Goal: Information Seeking & Learning: Check status

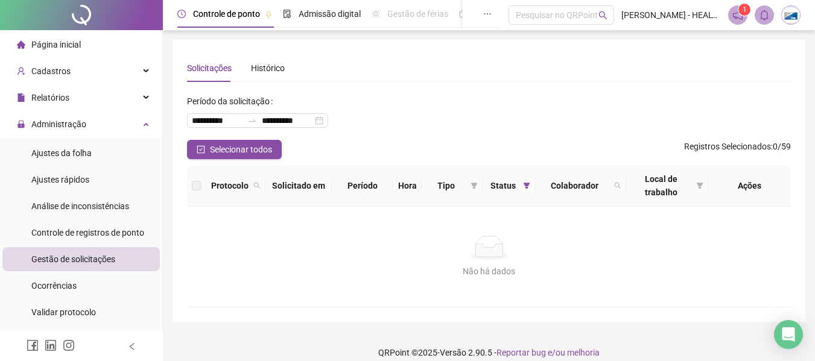
scroll to position [60, 0]
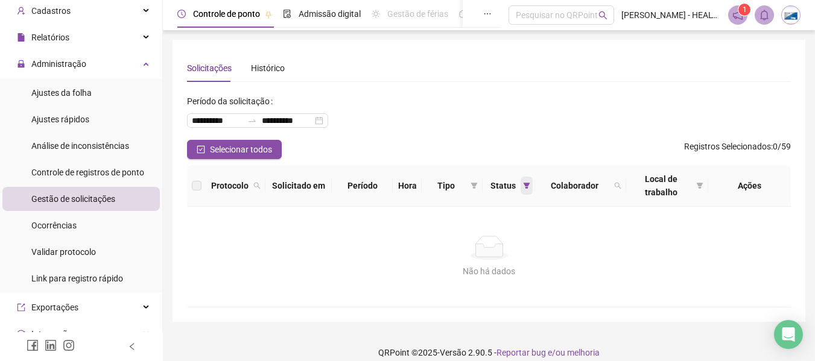
click at [526, 183] on icon "filter" at bounding box center [527, 186] width 7 height 6
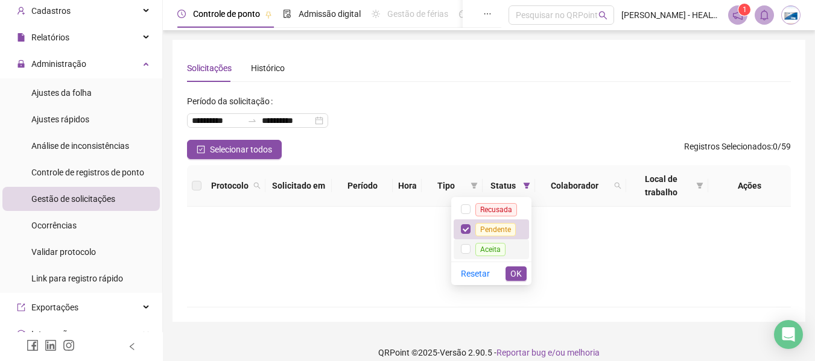
click at [493, 247] on span "Aceita" at bounding box center [490, 249] width 30 height 13
click at [516, 273] on span "OK" at bounding box center [515, 273] width 11 height 13
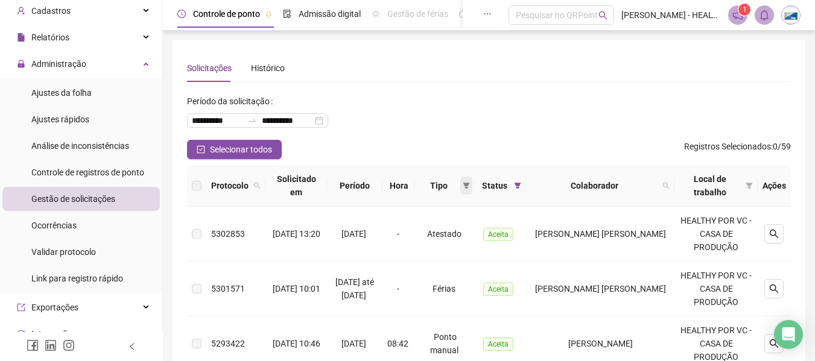
click at [470, 188] on icon "filter" at bounding box center [466, 185] width 7 height 7
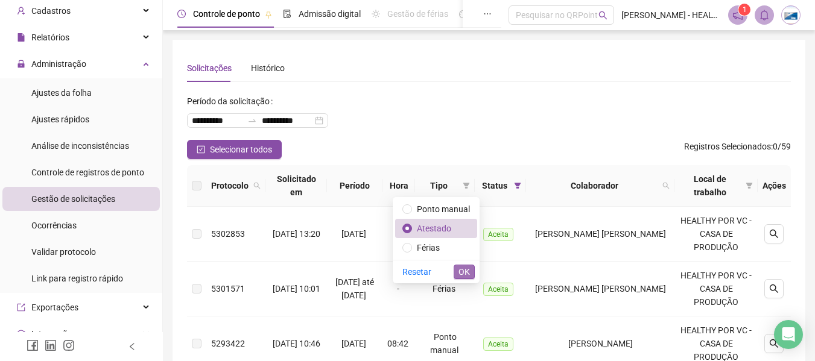
click at [461, 275] on span "OK" at bounding box center [463, 271] width 11 height 13
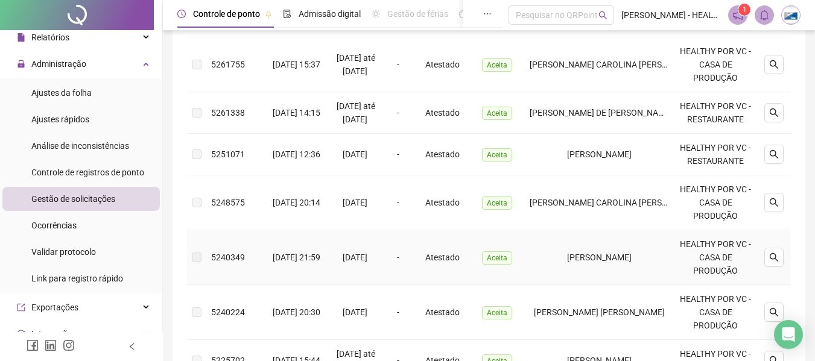
scroll to position [578, 0]
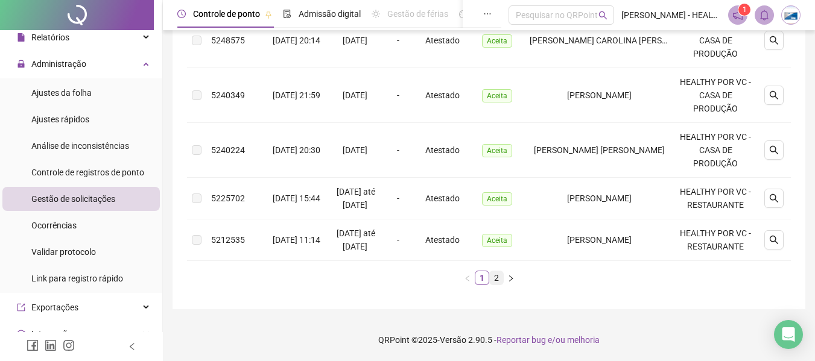
click at [496, 279] on link "2" at bounding box center [496, 277] width 13 height 13
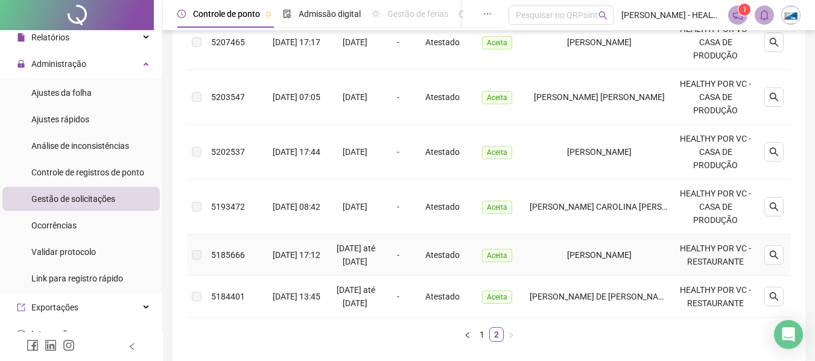
scroll to position [358, 0]
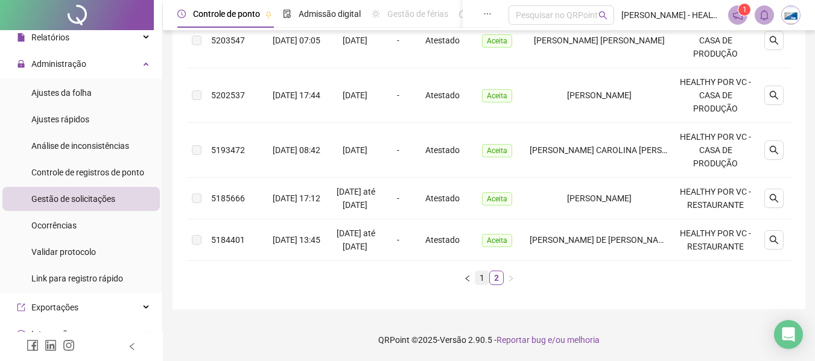
click at [477, 280] on link "1" at bounding box center [481, 277] width 13 height 13
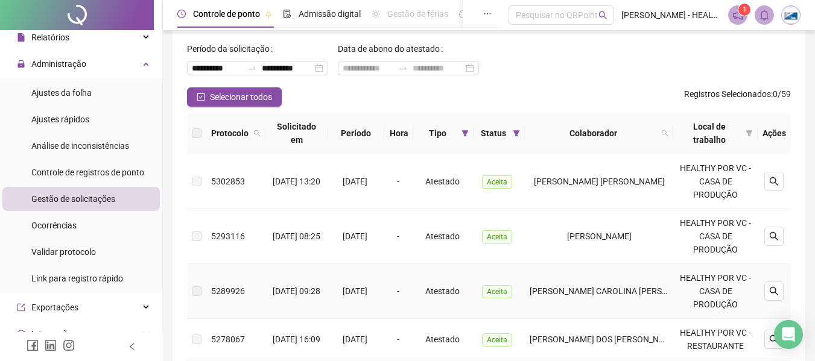
scroll to position [0, 0]
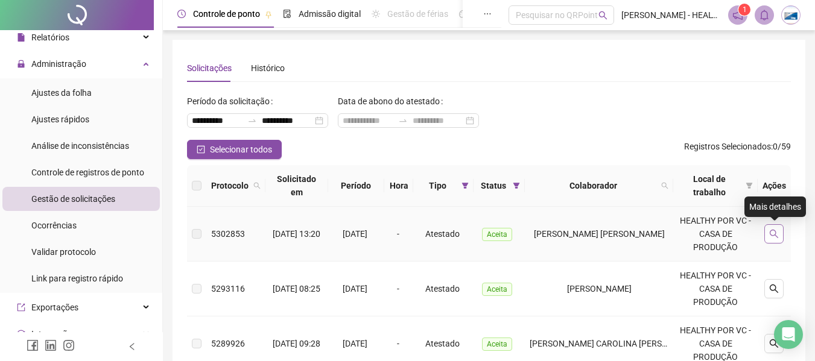
click at [777, 236] on icon "search" at bounding box center [774, 234] width 8 height 8
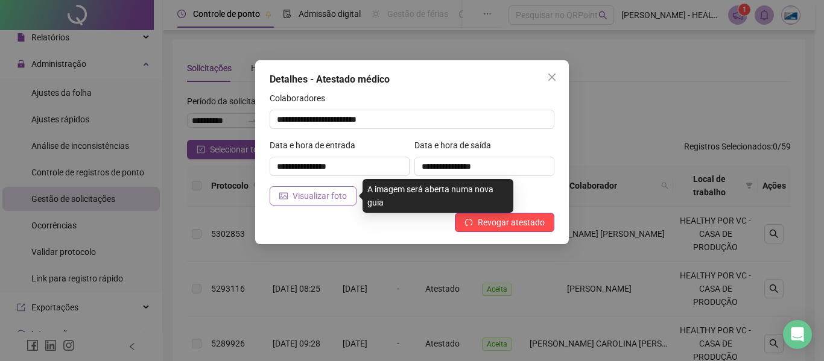
click at [319, 194] on span "Visualizar foto" at bounding box center [320, 195] width 54 height 13
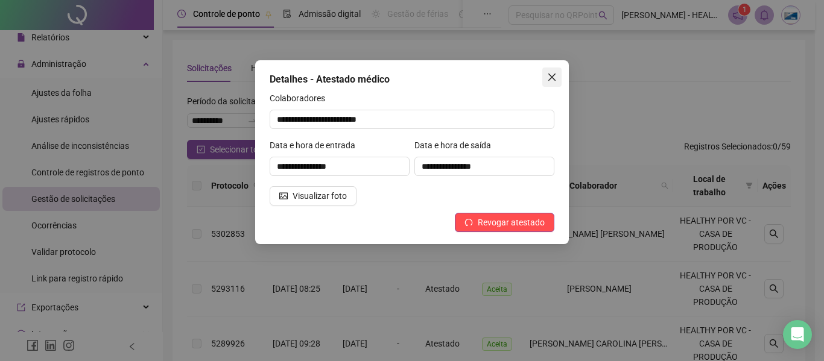
click at [552, 83] on button "Close" at bounding box center [551, 77] width 19 height 19
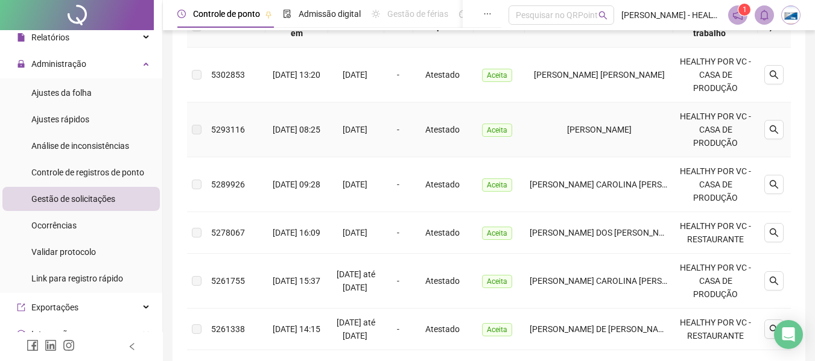
scroll to position [181, 0]
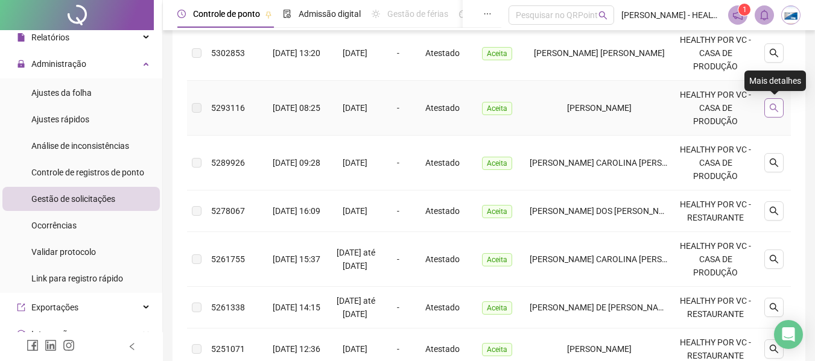
click at [776, 109] on icon "search" at bounding box center [774, 108] width 8 height 8
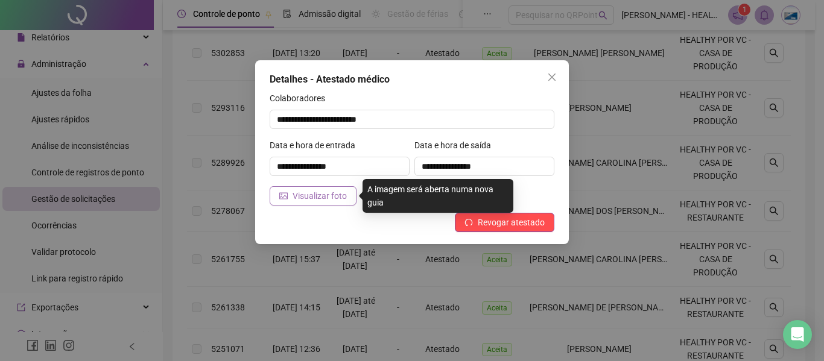
click at [300, 194] on span "Visualizar foto" at bounding box center [320, 195] width 54 height 13
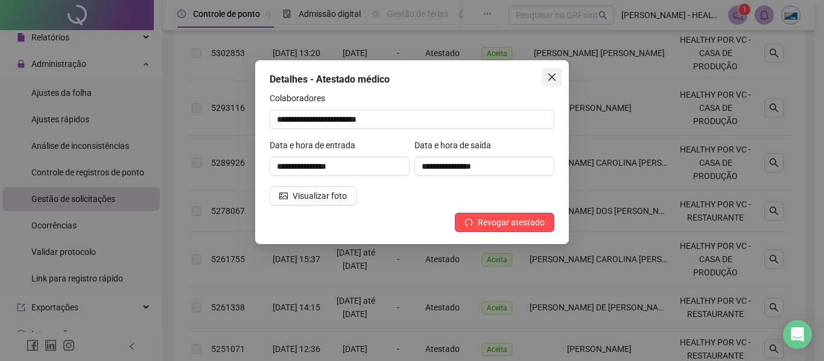
click at [555, 80] on icon "close" at bounding box center [551, 77] width 7 height 7
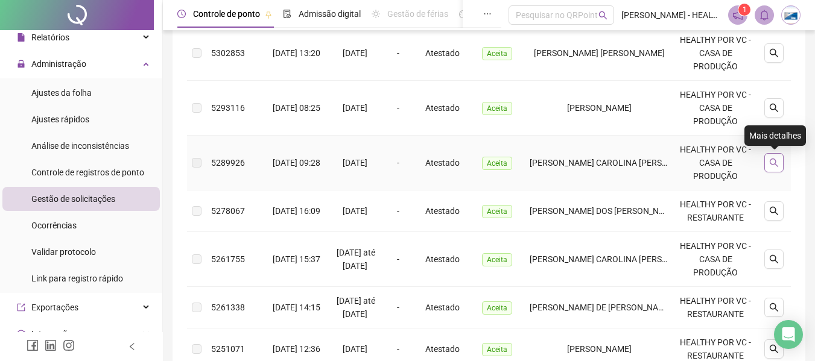
click at [779, 169] on button "button" at bounding box center [773, 162] width 19 height 19
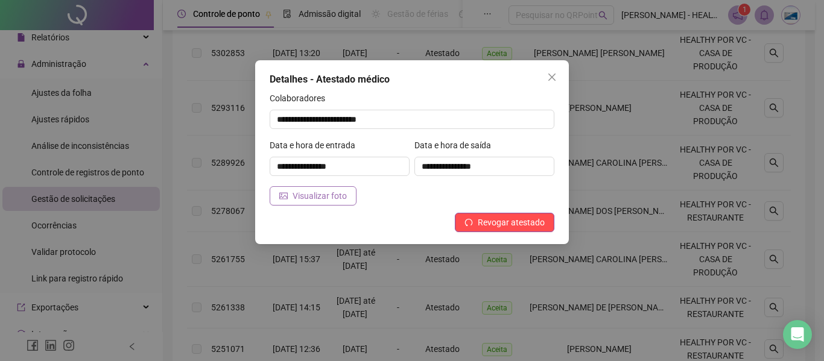
click at [329, 196] on span "Visualizar foto" at bounding box center [320, 195] width 54 height 13
click at [555, 74] on icon "close" at bounding box center [551, 77] width 7 height 7
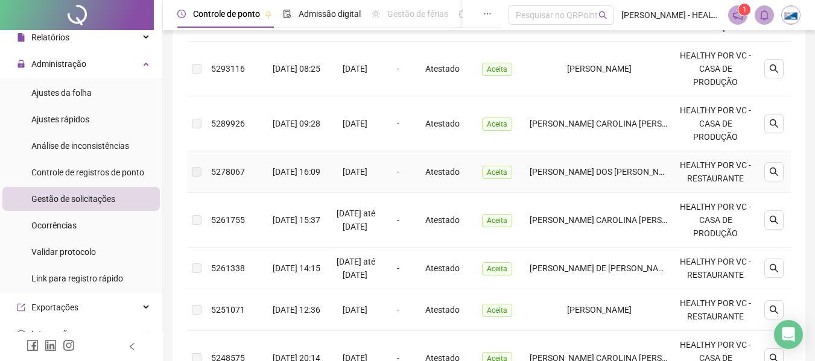
scroll to position [241, 0]
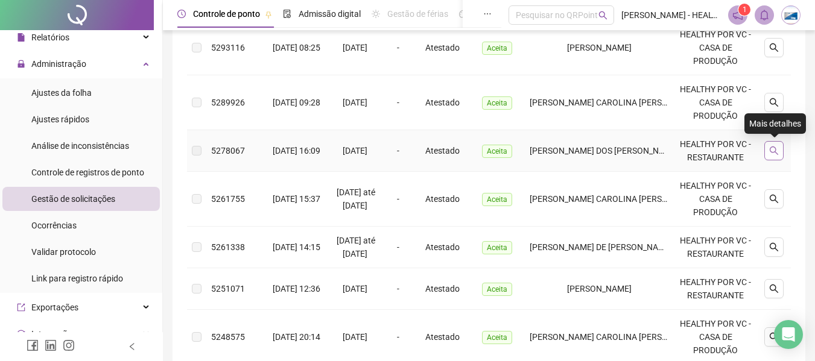
click at [778, 150] on icon "search" at bounding box center [774, 151] width 10 height 10
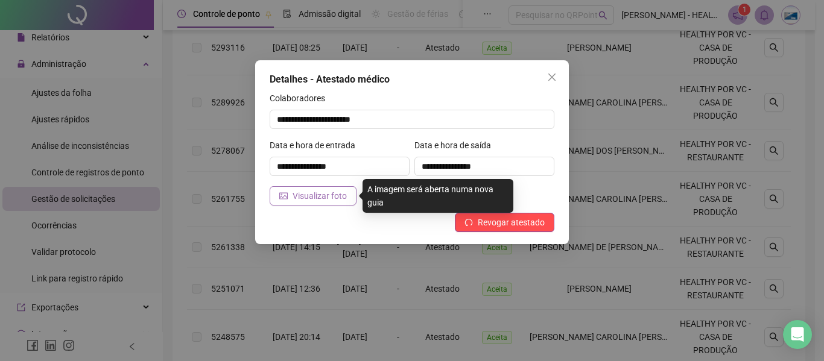
click at [335, 194] on span "Visualizar foto" at bounding box center [320, 195] width 54 height 13
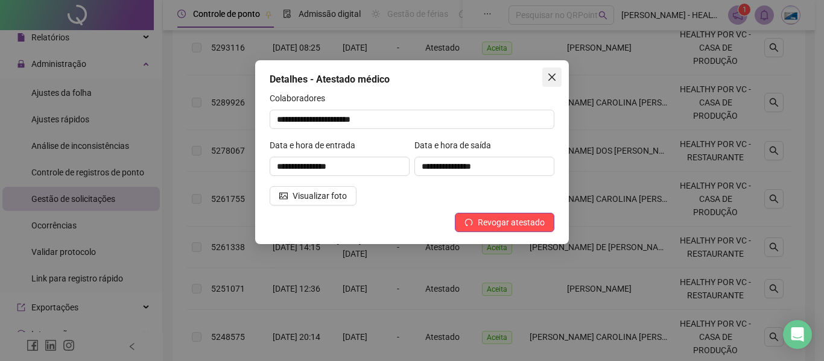
click at [555, 73] on icon "close" at bounding box center [552, 77] width 10 height 10
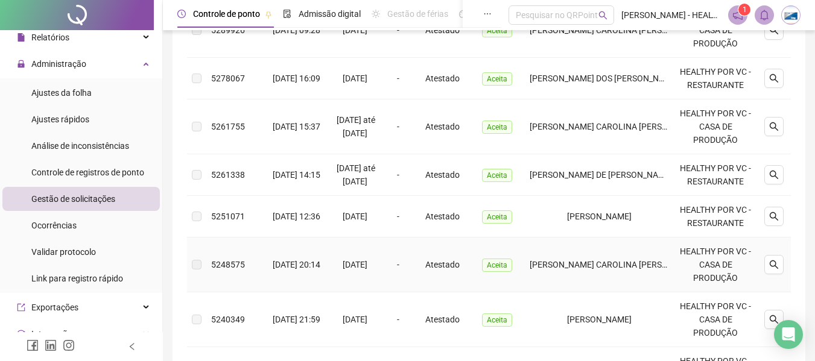
scroll to position [362, 0]
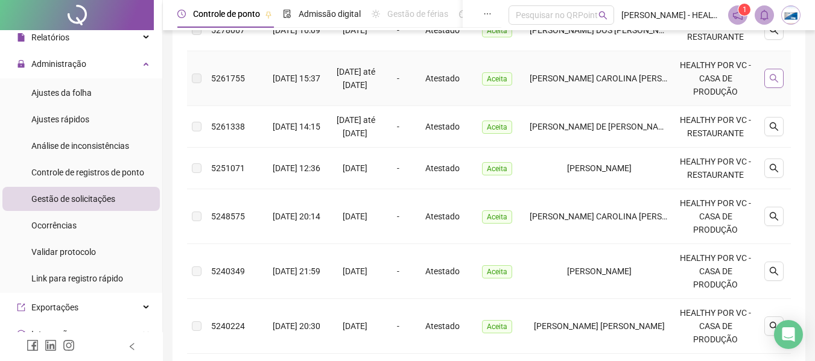
click at [766, 86] on button "button" at bounding box center [773, 78] width 19 height 19
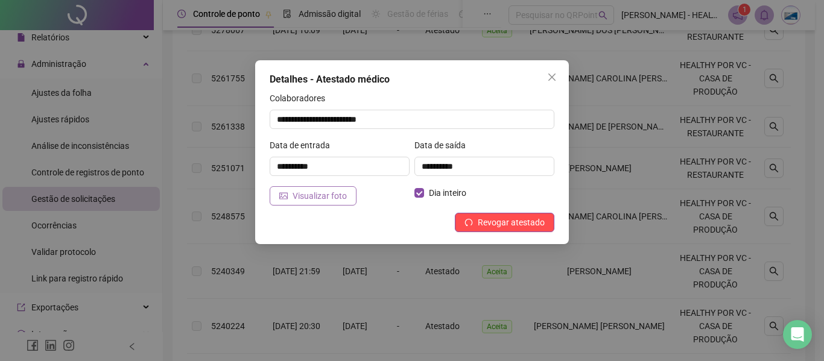
click at [332, 204] on button "Visualizar foto" at bounding box center [313, 195] width 87 height 19
click at [548, 75] on icon "close" at bounding box center [552, 77] width 10 height 10
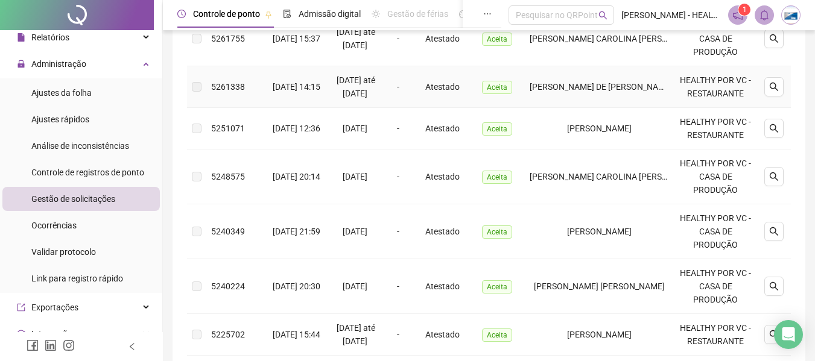
scroll to position [422, 0]
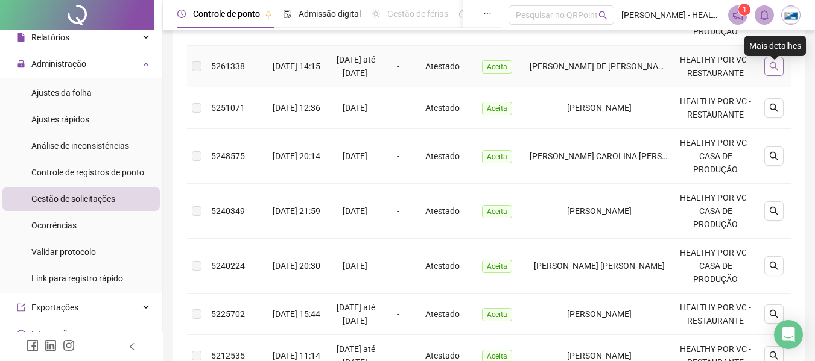
click at [776, 71] on icon "search" at bounding box center [774, 67] width 10 height 10
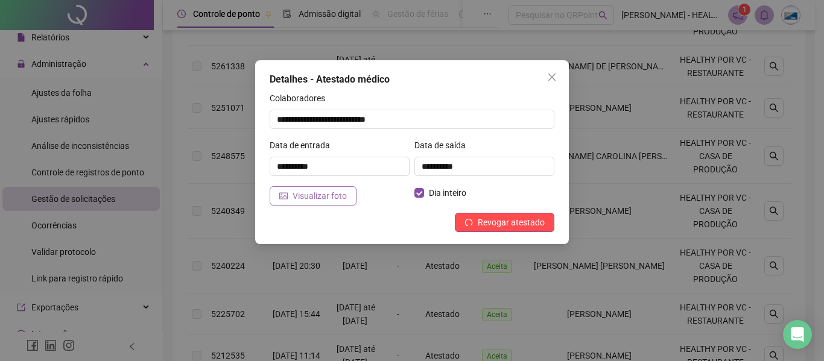
click at [320, 197] on span "Visualizar foto" at bounding box center [320, 195] width 54 height 13
click at [550, 74] on icon "close" at bounding box center [552, 77] width 10 height 10
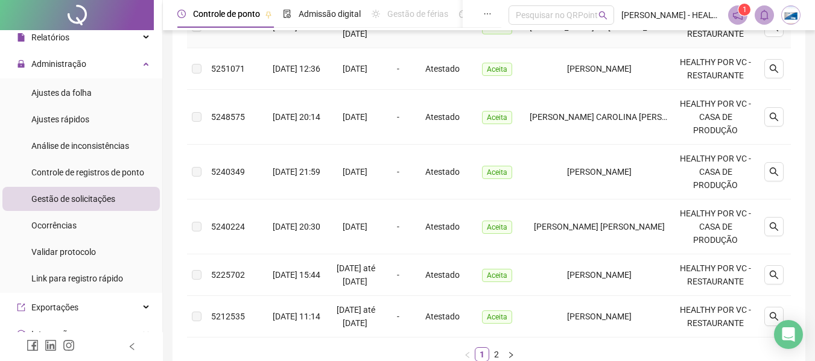
scroll to position [483, 0]
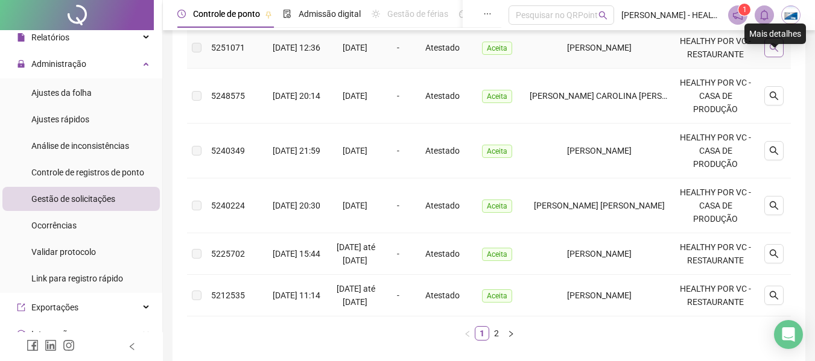
click at [774, 52] on icon "search" at bounding box center [774, 48] width 10 height 10
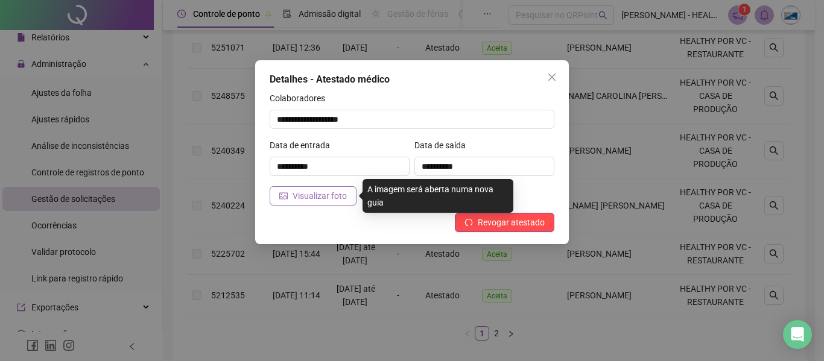
click at [331, 199] on span "Visualizar foto" at bounding box center [320, 195] width 54 height 13
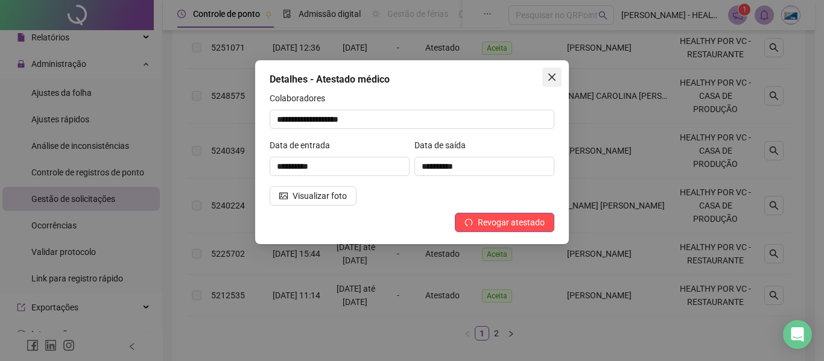
click at [552, 75] on icon "close" at bounding box center [552, 77] width 10 height 10
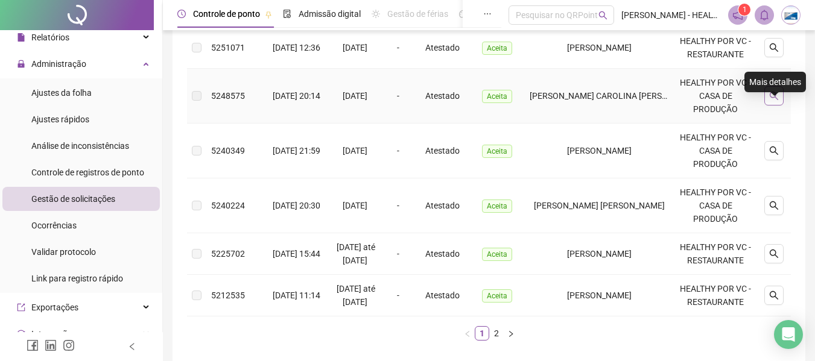
click at [775, 101] on icon "search" at bounding box center [774, 96] width 10 height 10
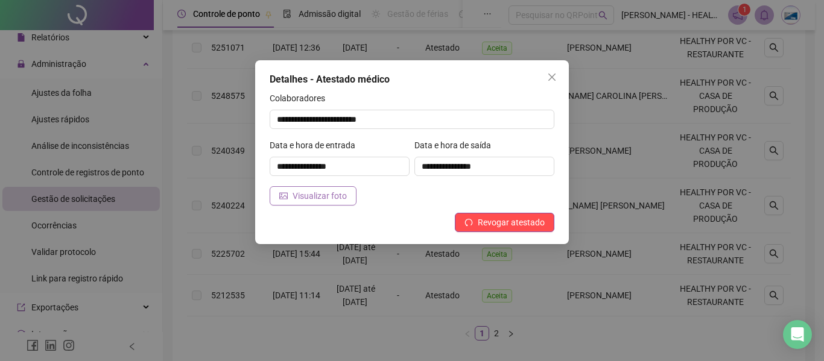
click at [326, 194] on span "Visualizar foto" at bounding box center [320, 195] width 54 height 13
click at [550, 80] on icon "close" at bounding box center [551, 77] width 7 height 7
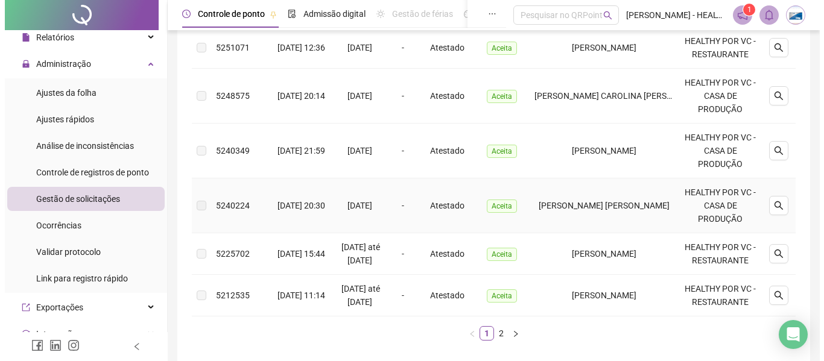
scroll to position [543, 0]
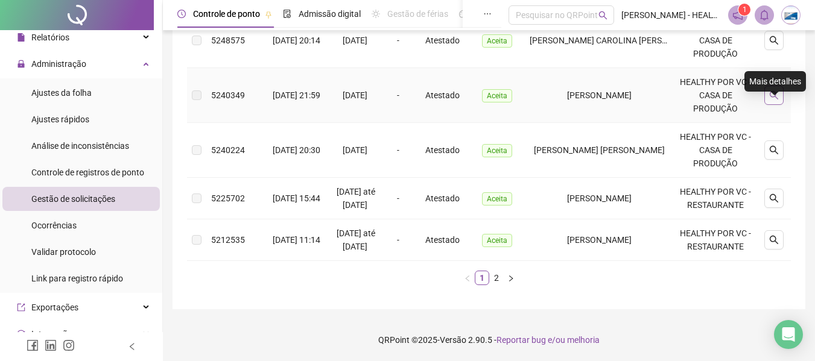
click at [774, 100] on icon "search" at bounding box center [774, 95] width 10 height 10
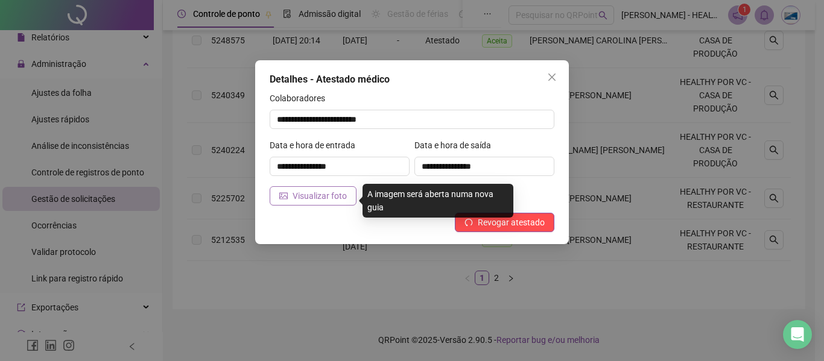
click at [329, 194] on span "Visualizar foto" at bounding box center [320, 195] width 54 height 13
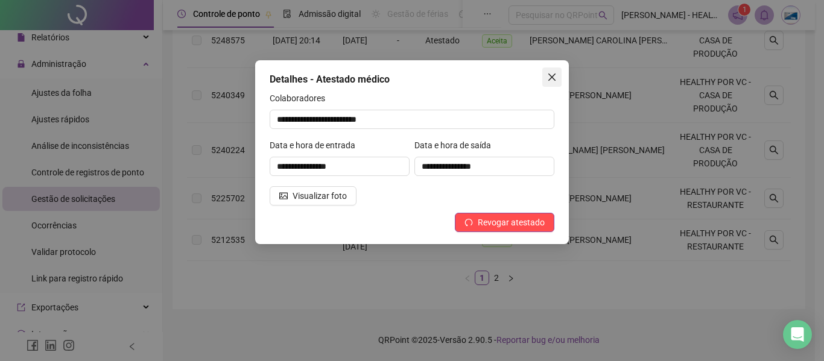
click at [548, 74] on icon "close" at bounding box center [551, 77] width 7 height 7
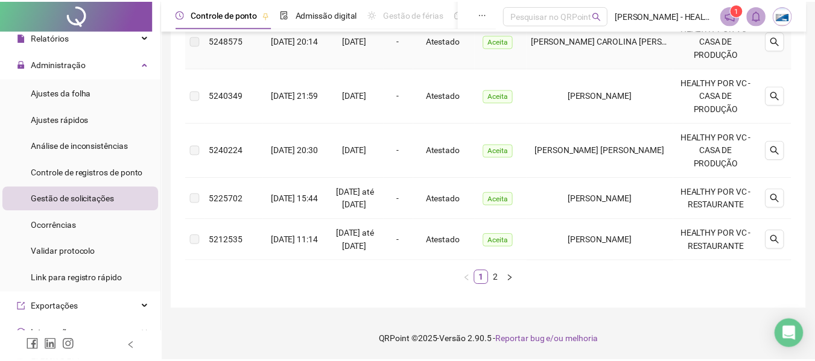
scroll to position [538, 0]
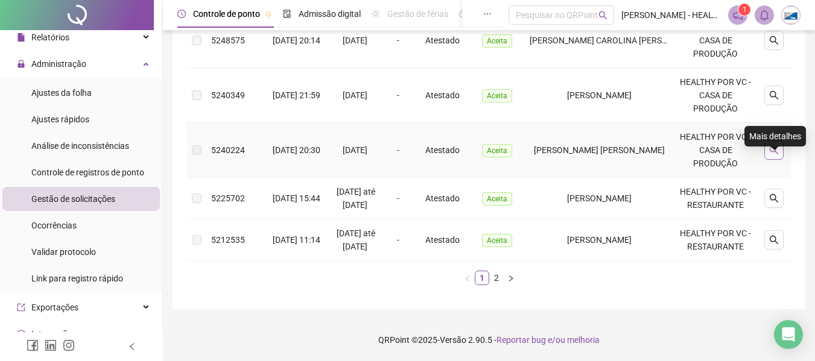
click at [768, 160] on button "button" at bounding box center [773, 150] width 19 height 19
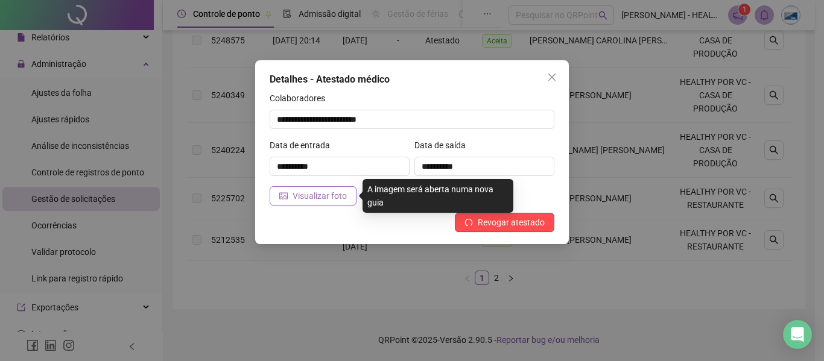
click at [347, 192] on button "Visualizar foto" at bounding box center [313, 195] width 87 height 19
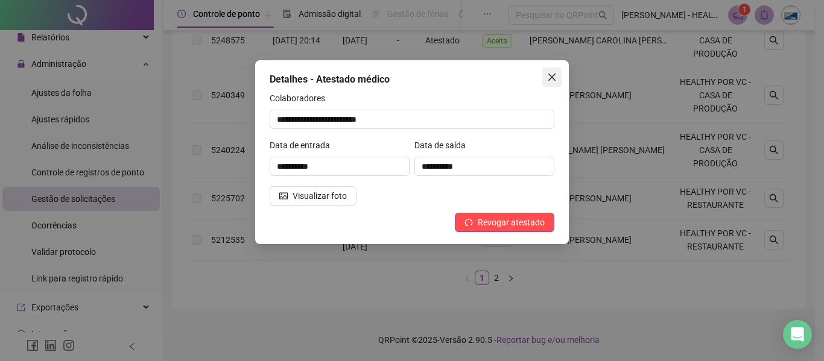
click at [558, 75] on span "Close" at bounding box center [551, 77] width 19 height 10
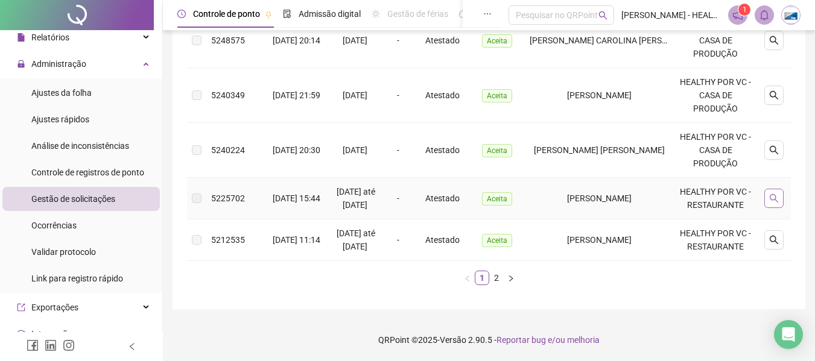
click at [771, 203] on icon "search" at bounding box center [774, 198] width 8 height 8
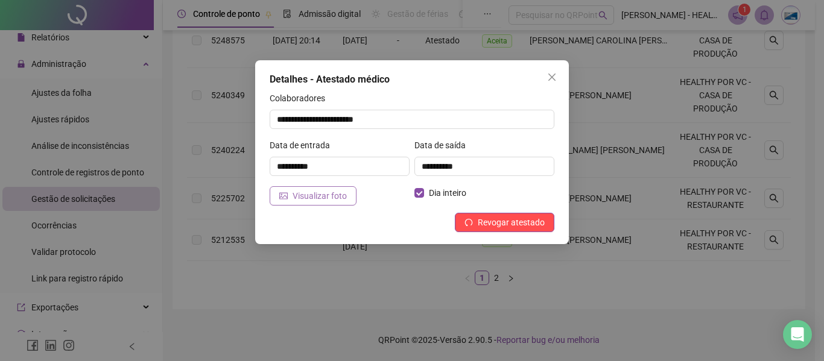
click at [334, 198] on span "Visualizar foto" at bounding box center [320, 195] width 54 height 13
click at [545, 83] on button "Close" at bounding box center [551, 77] width 19 height 19
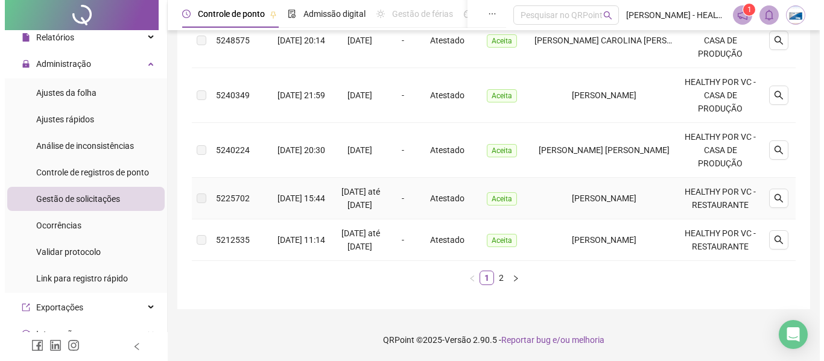
scroll to position [578, 0]
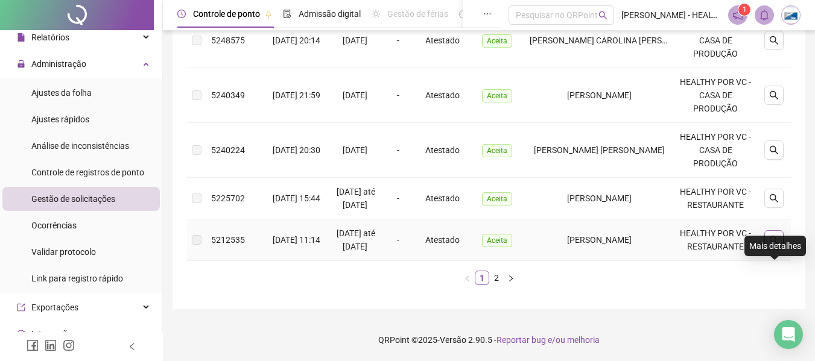
click at [776, 238] on icon "search" at bounding box center [774, 240] width 10 height 10
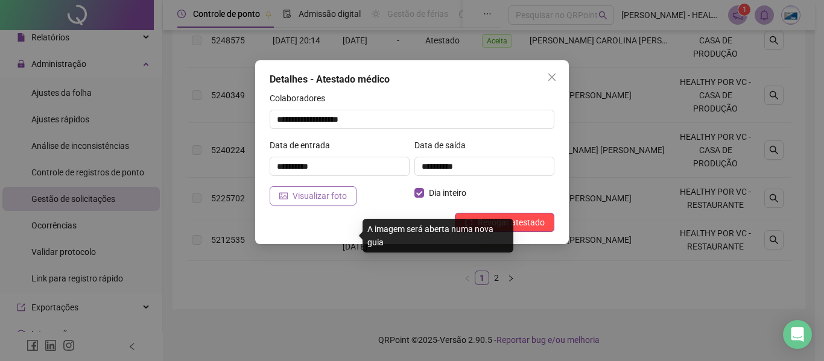
click at [324, 195] on span "Visualizar foto" at bounding box center [320, 195] width 54 height 13
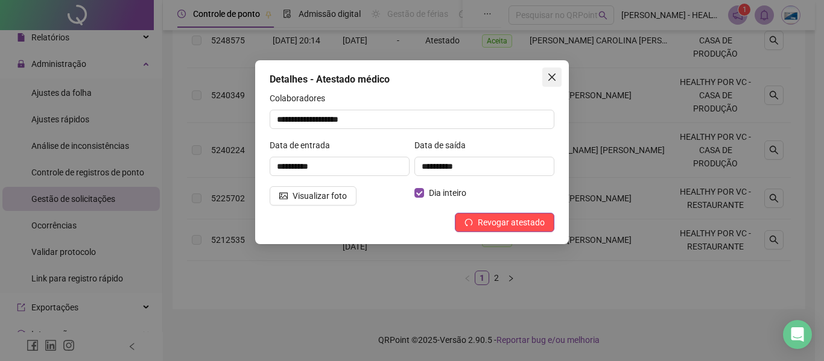
click at [554, 79] on icon "close" at bounding box center [551, 77] width 7 height 7
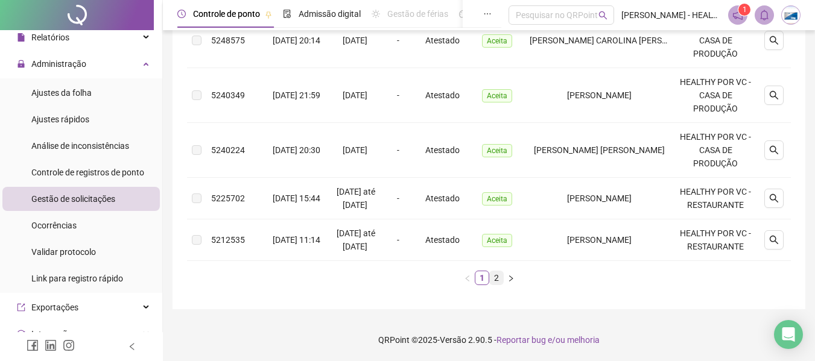
click at [493, 280] on link "2" at bounding box center [496, 277] width 13 height 13
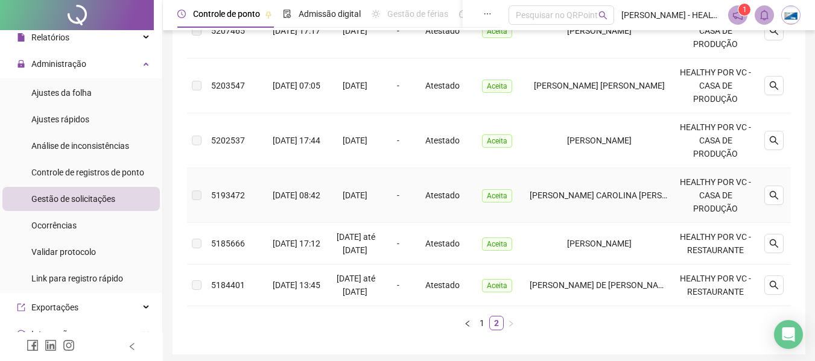
scroll to position [358, 0]
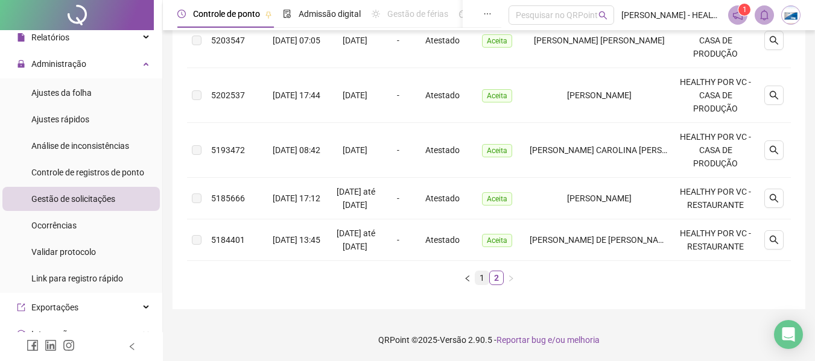
click at [478, 276] on link "1" at bounding box center [481, 277] width 13 height 13
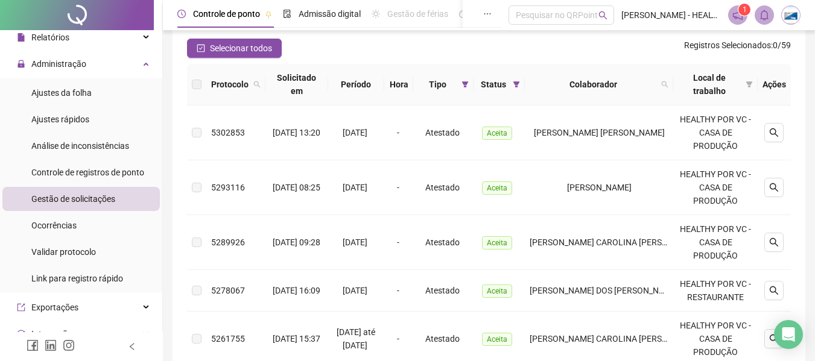
scroll to position [57, 0]
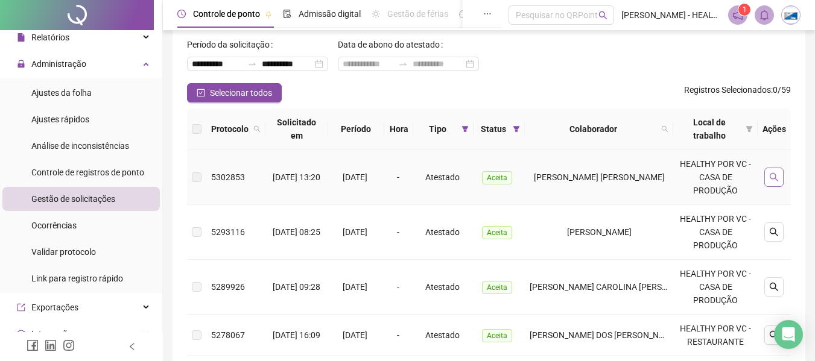
click at [770, 176] on icon "search" at bounding box center [774, 177] width 8 height 8
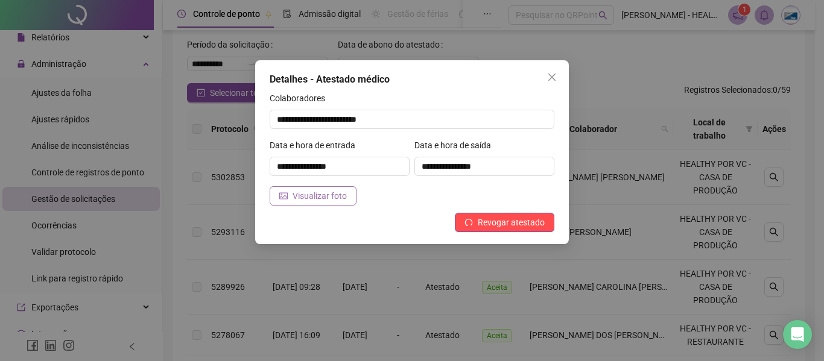
click at [313, 193] on span "Visualizar foto" at bounding box center [320, 195] width 54 height 13
click at [554, 75] on icon "close" at bounding box center [551, 77] width 7 height 7
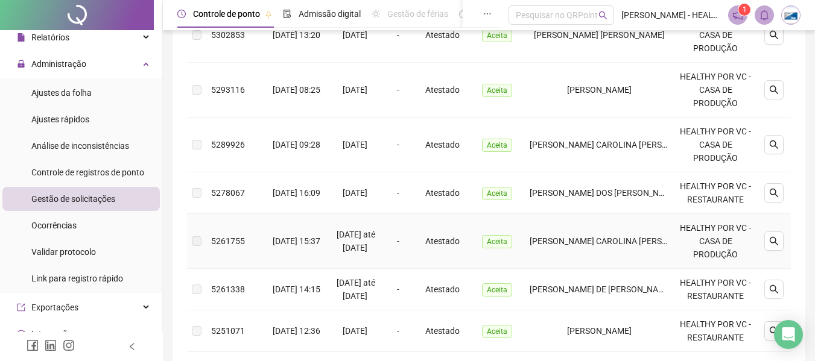
scroll to position [238, 0]
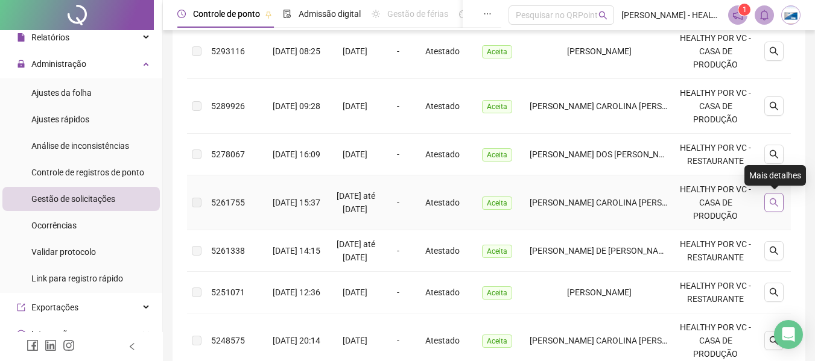
click at [782, 207] on button "button" at bounding box center [773, 202] width 19 height 19
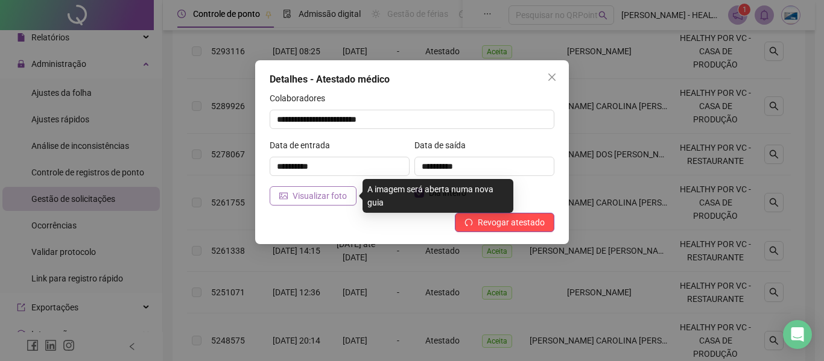
click at [325, 197] on span "Visualizar foto" at bounding box center [320, 195] width 54 height 13
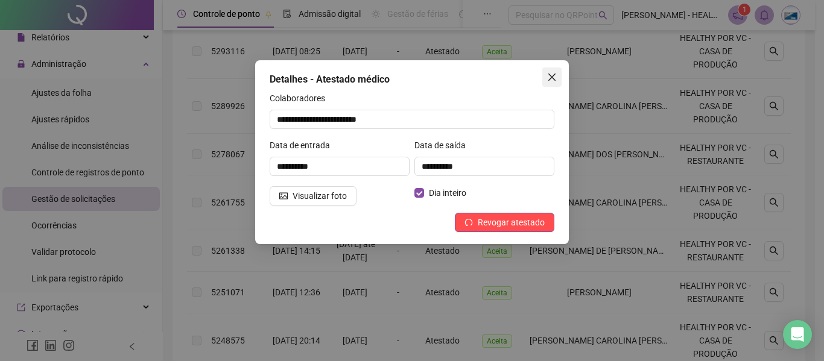
click at [552, 71] on button "Close" at bounding box center [551, 77] width 19 height 19
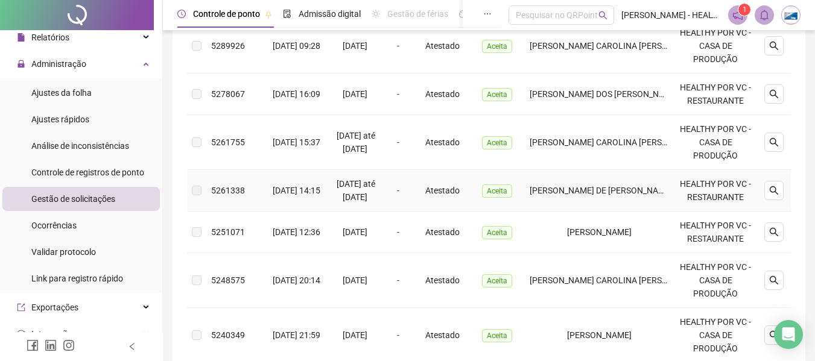
scroll to position [358, 0]
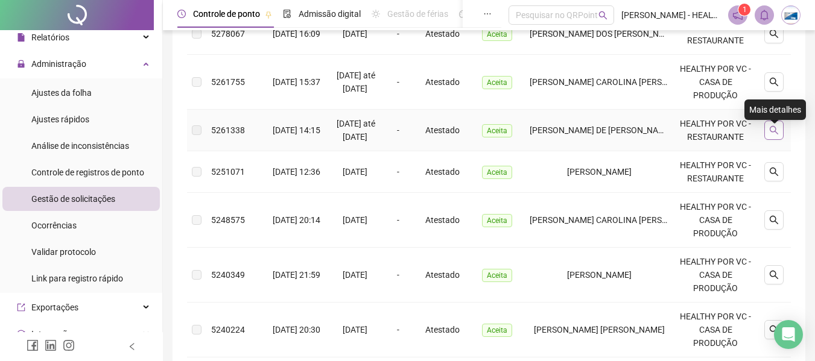
click at [771, 135] on icon "search" at bounding box center [774, 130] width 8 height 8
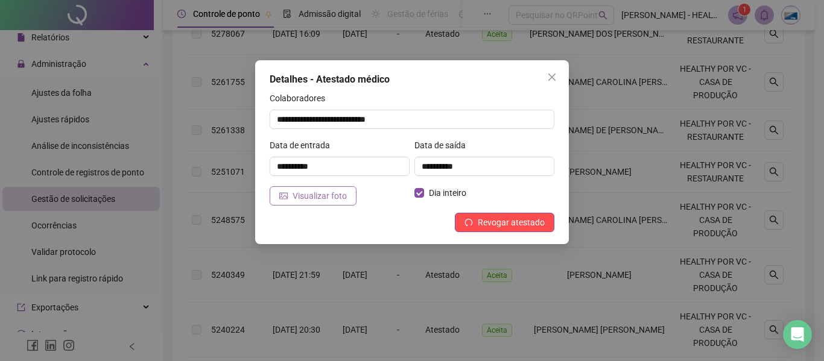
click at [317, 190] on span "Visualizar foto" at bounding box center [320, 195] width 54 height 13
click at [549, 77] on icon "close" at bounding box center [552, 77] width 10 height 10
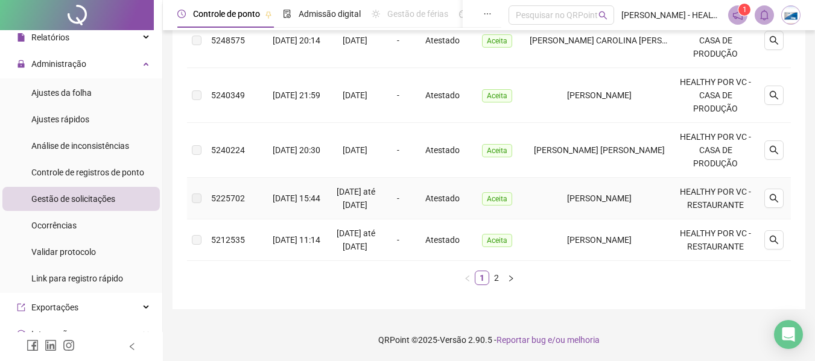
scroll to position [578, 0]
click at [499, 277] on link "2" at bounding box center [496, 277] width 13 height 13
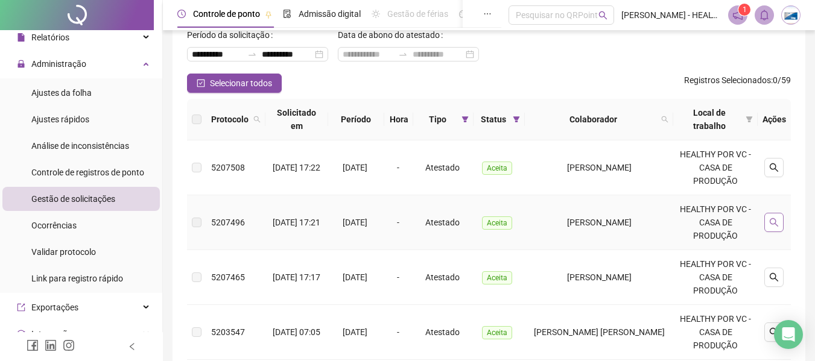
scroll to position [121, 0]
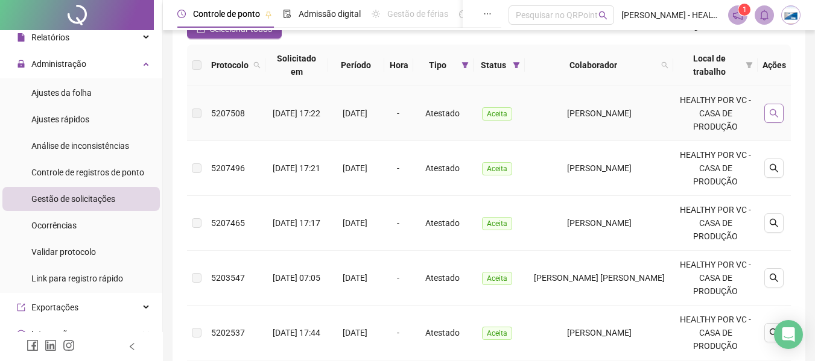
click at [774, 116] on icon "search" at bounding box center [774, 114] width 10 height 10
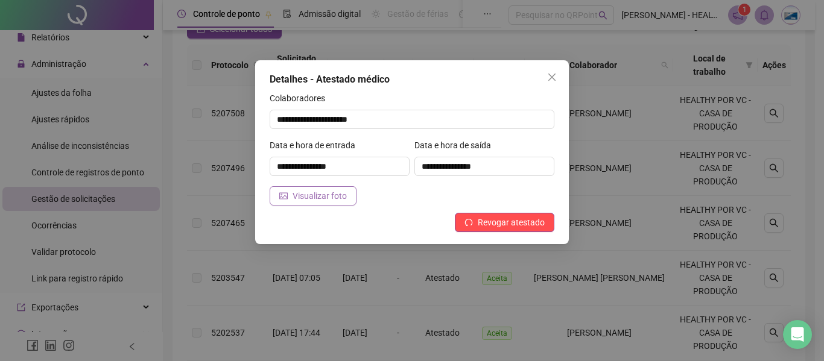
click at [326, 198] on span "Visualizar foto" at bounding box center [320, 195] width 54 height 13
click at [552, 77] on icon "close" at bounding box center [551, 77] width 7 height 7
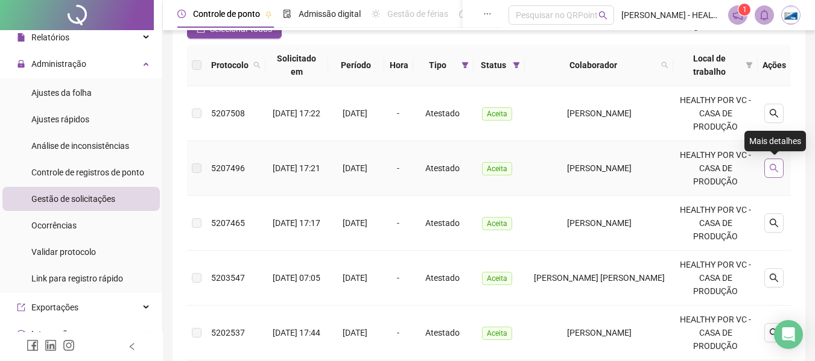
click at [775, 173] on button "button" at bounding box center [773, 168] width 19 height 19
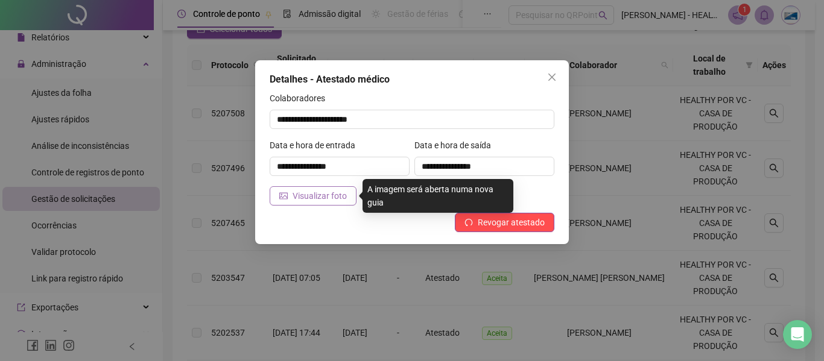
click at [302, 198] on span "Visualizar foto" at bounding box center [320, 195] width 54 height 13
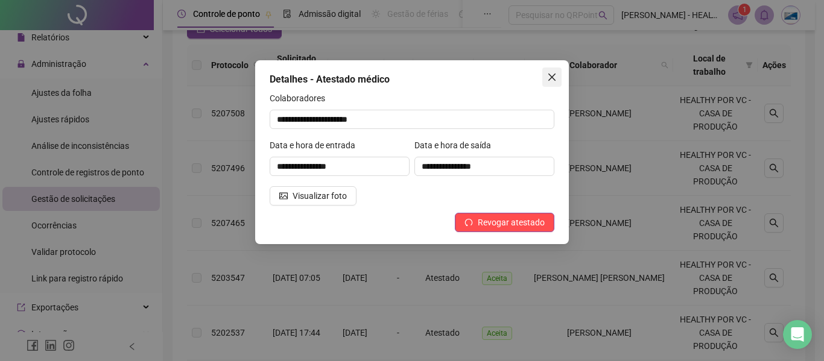
click at [553, 78] on icon "close" at bounding box center [551, 77] width 7 height 7
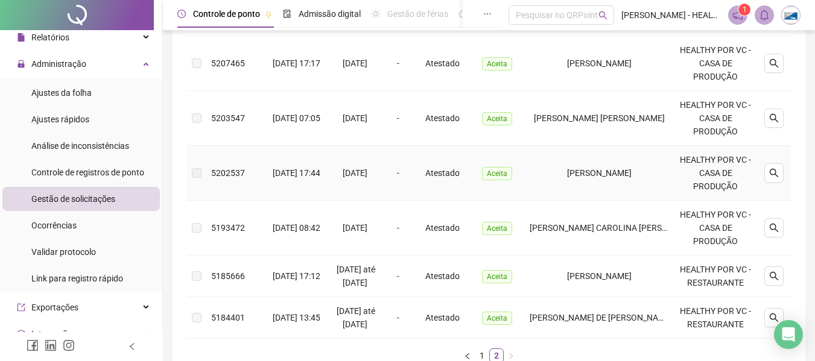
scroll to position [302, 0]
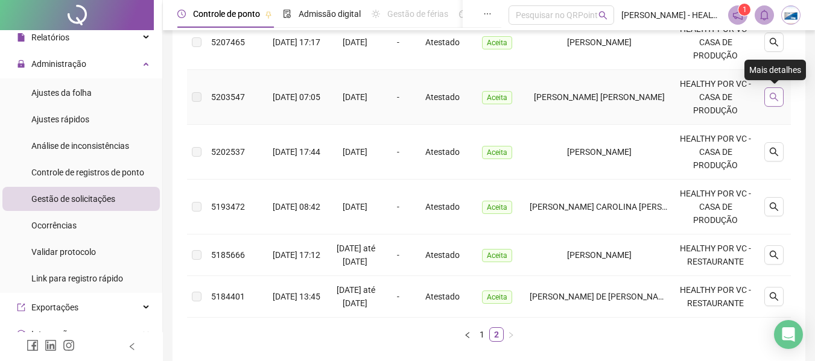
click at [774, 101] on icon "search" at bounding box center [774, 97] width 10 height 10
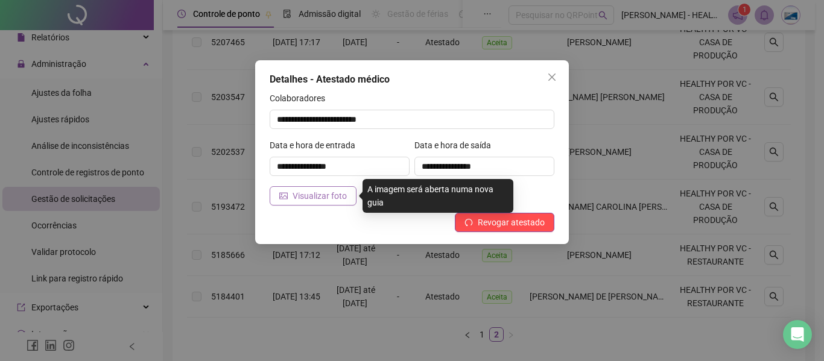
click at [310, 194] on span "Visualizar foto" at bounding box center [320, 195] width 54 height 13
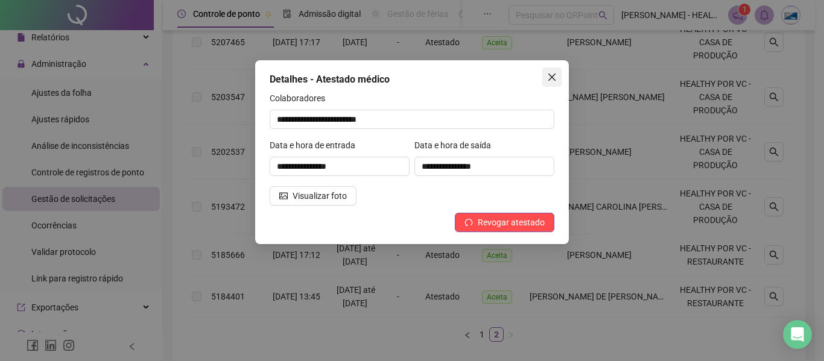
click at [557, 73] on span "Close" at bounding box center [551, 77] width 19 height 10
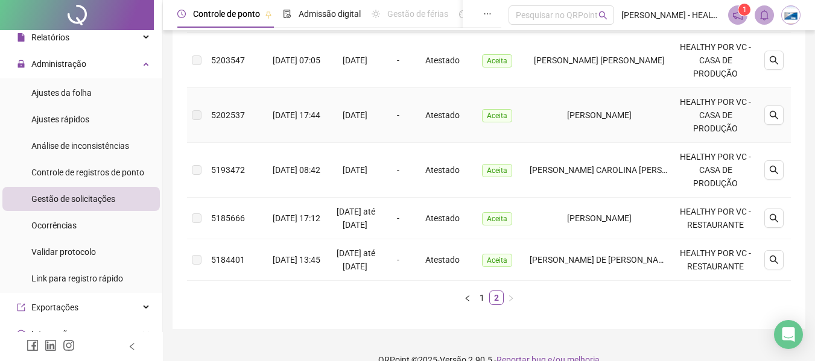
scroll to position [358, 0]
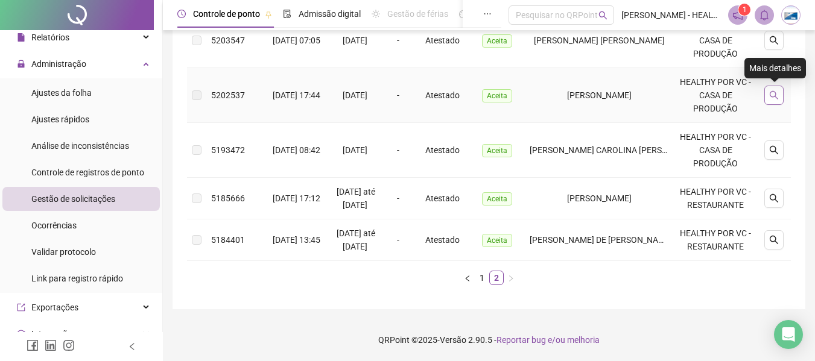
click at [774, 97] on icon "search" at bounding box center [774, 95] width 8 height 8
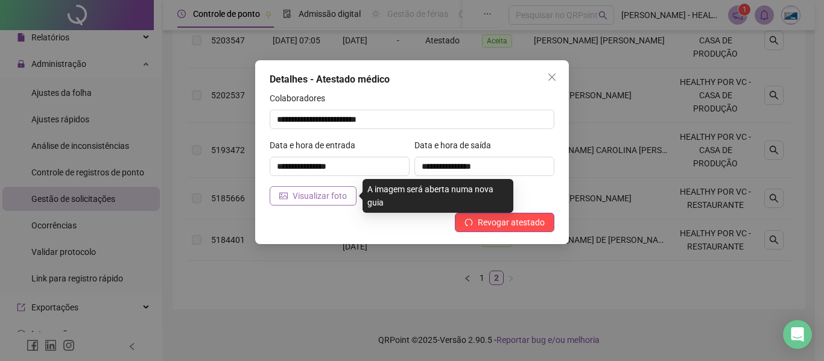
click at [322, 203] on button "Visualizar foto" at bounding box center [313, 195] width 87 height 19
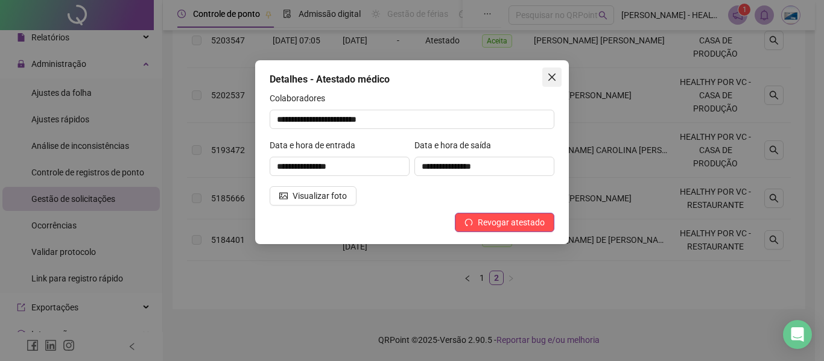
click at [554, 74] on icon "close" at bounding box center [552, 77] width 10 height 10
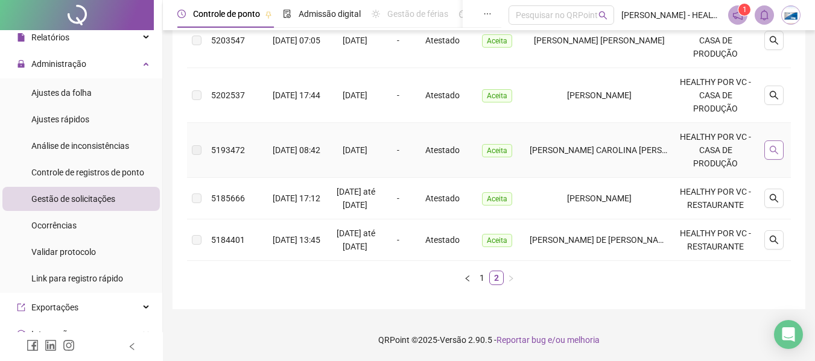
click at [765, 150] on button "button" at bounding box center [773, 150] width 19 height 19
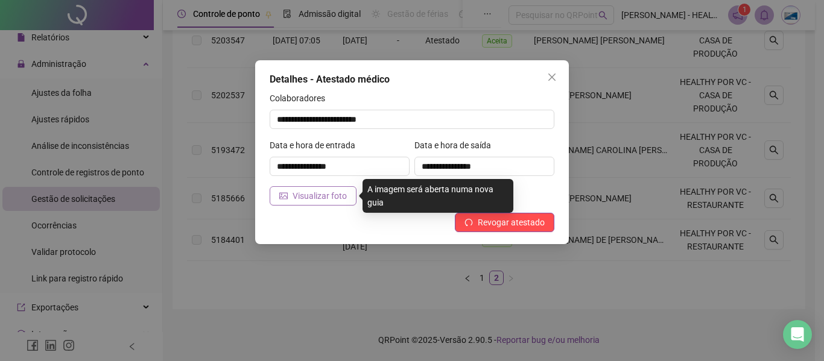
click at [298, 199] on span "Visualizar foto" at bounding box center [320, 195] width 54 height 13
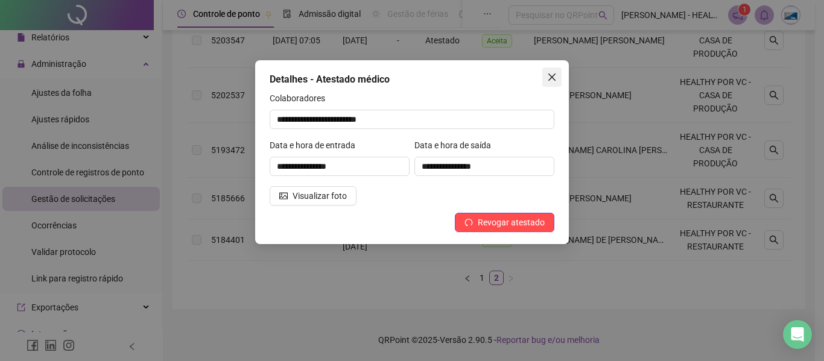
click at [557, 74] on span "Close" at bounding box center [551, 77] width 19 height 10
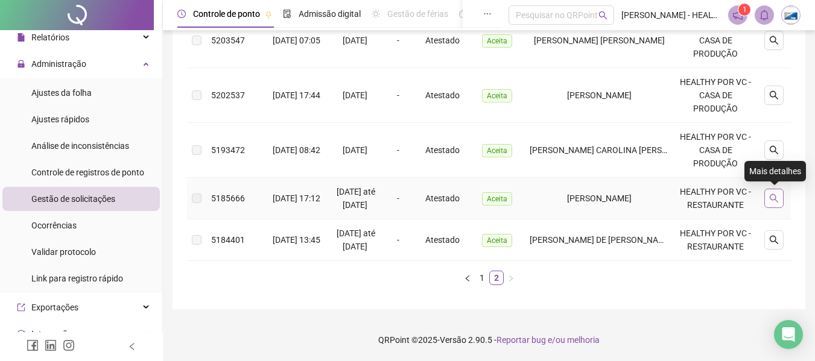
click at [781, 198] on button "button" at bounding box center [773, 198] width 19 height 19
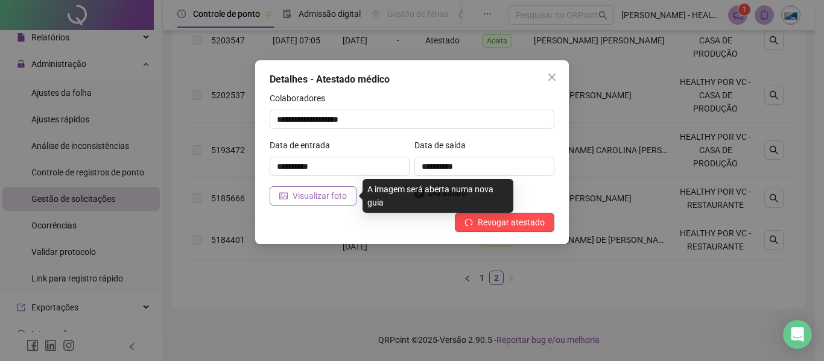
click at [326, 200] on span "Visualizar foto" at bounding box center [320, 195] width 54 height 13
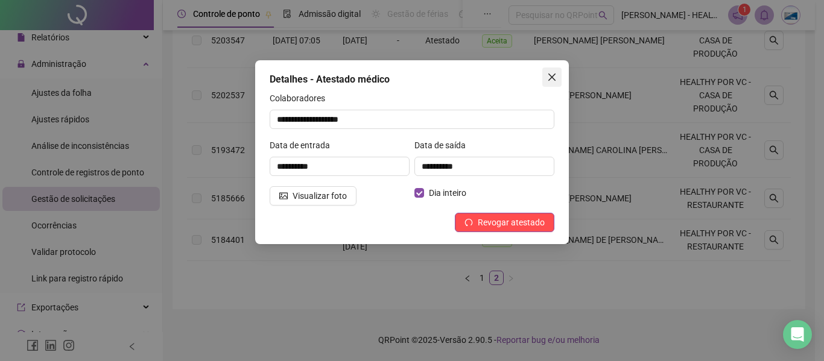
click at [552, 79] on icon "close" at bounding box center [552, 77] width 10 height 10
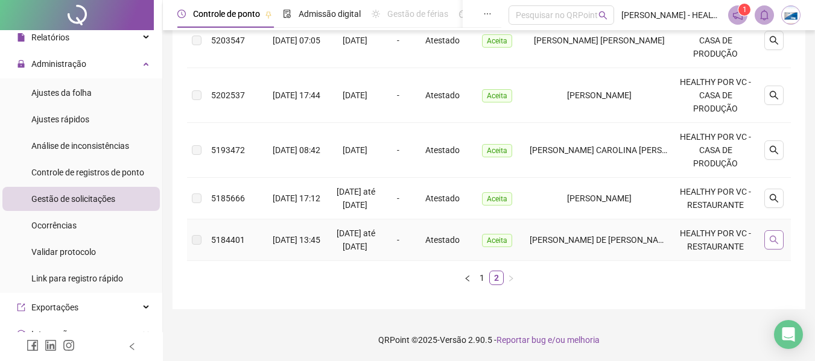
click at [771, 239] on icon "search" at bounding box center [774, 240] width 8 height 8
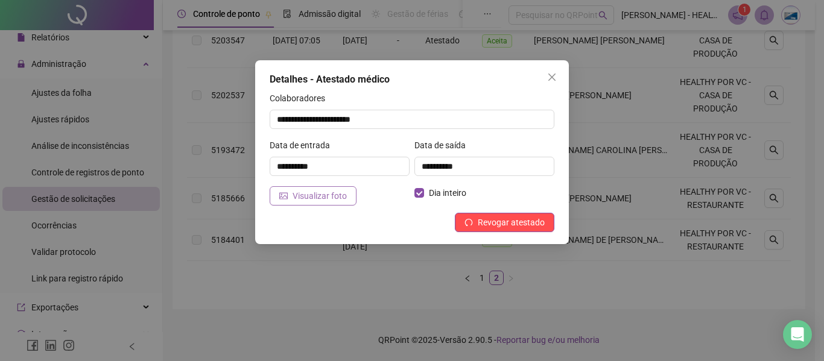
click at [303, 195] on span "Visualizar foto" at bounding box center [320, 195] width 54 height 13
click at [553, 72] on icon "close" at bounding box center [552, 77] width 10 height 10
